Goal: Task Accomplishment & Management: Manage account settings

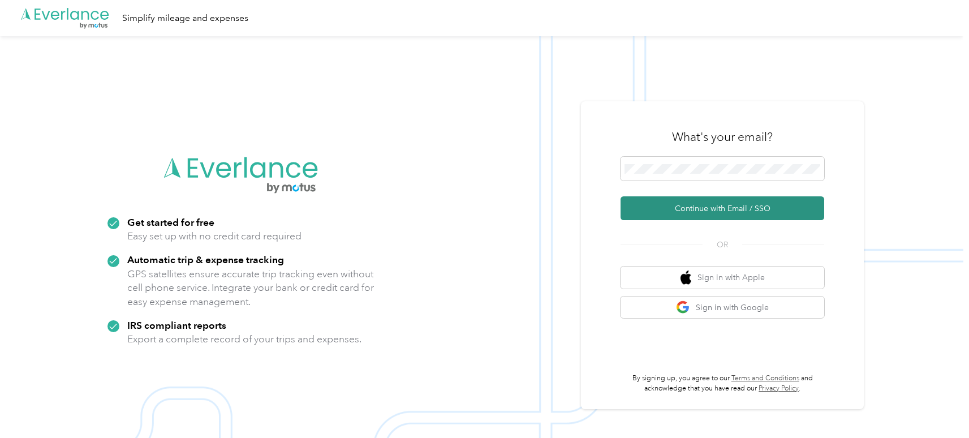
click at [725, 212] on button "Continue with Email / SSO" at bounding box center [723, 208] width 204 height 24
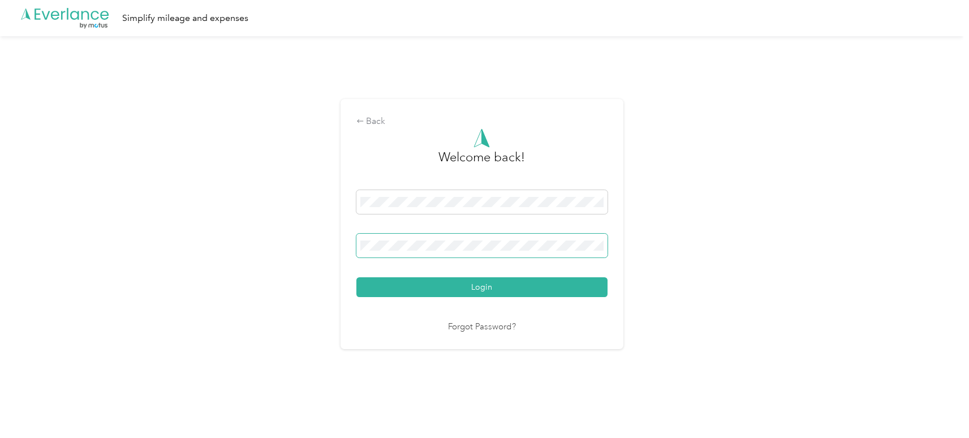
click at [356, 277] on button "Login" at bounding box center [481, 287] width 251 height 20
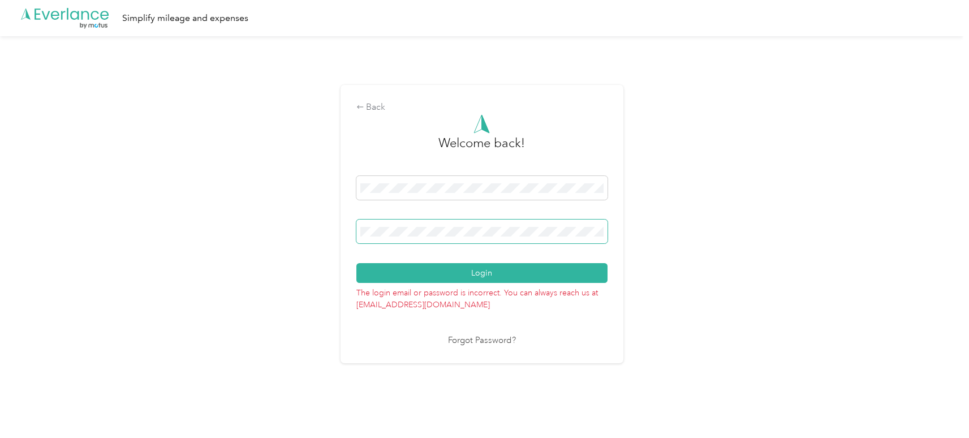
click at [356, 263] on button "Login" at bounding box center [481, 273] width 251 height 20
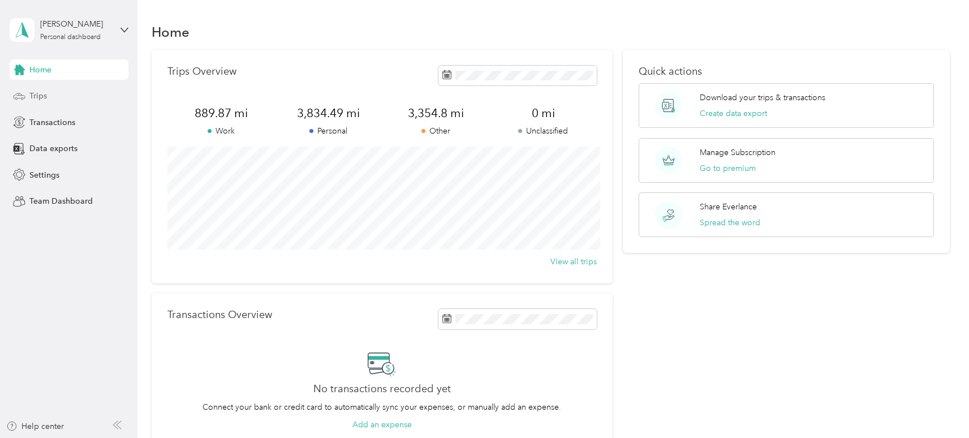
click at [40, 99] on span "Trips" at bounding box center [38, 96] width 18 height 12
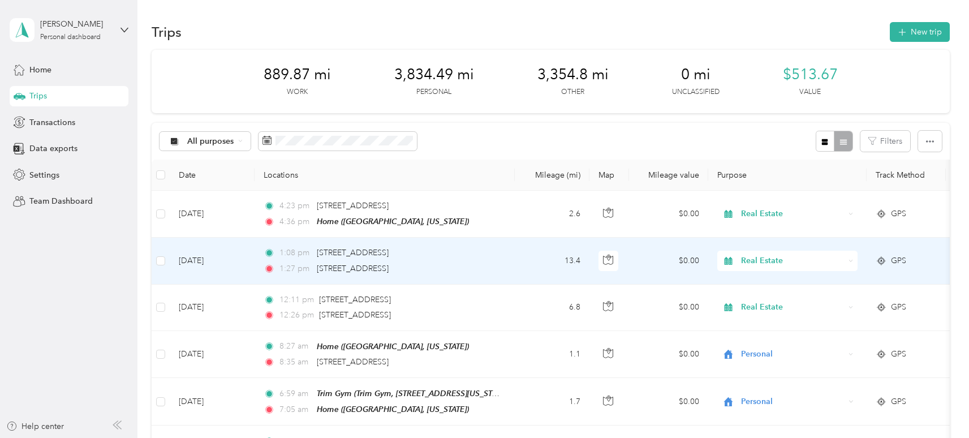
click at [531, 261] on td "13.4" at bounding box center [552, 261] width 75 height 46
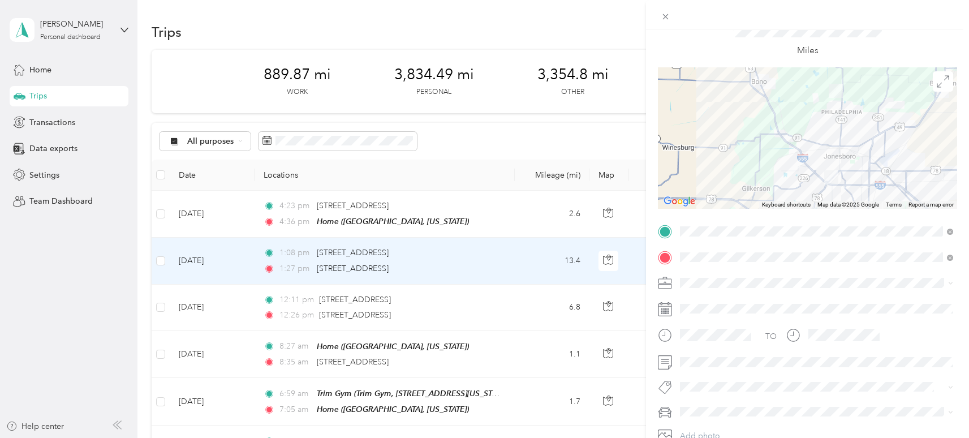
scroll to position [51, 0]
